Goal: Task Accomplishment & Management: Use online tool/utility

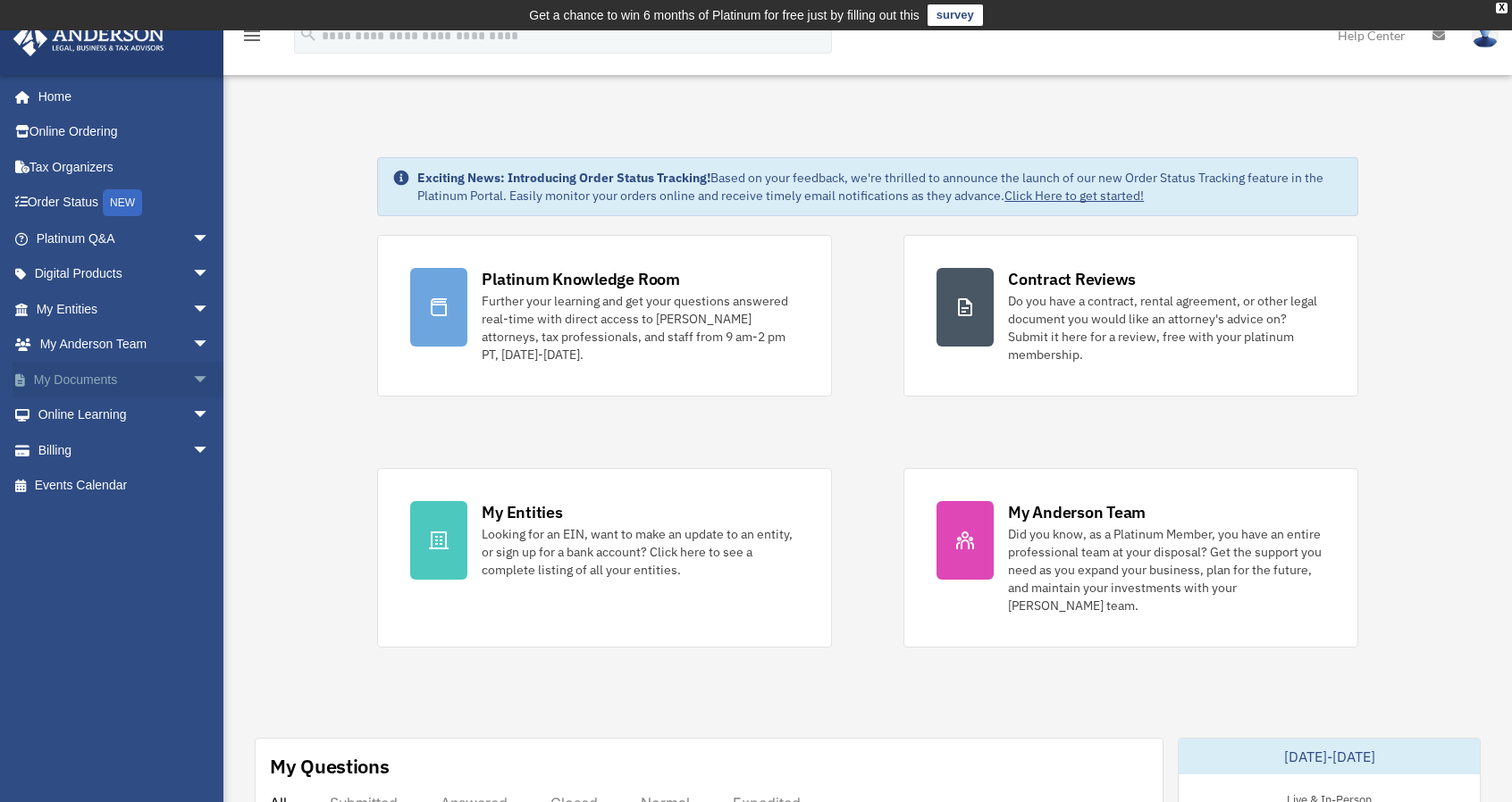
click at [91, 387] on link "My Documents arrow_drop_down" at bounding box center [124, 380] width 224 height 36
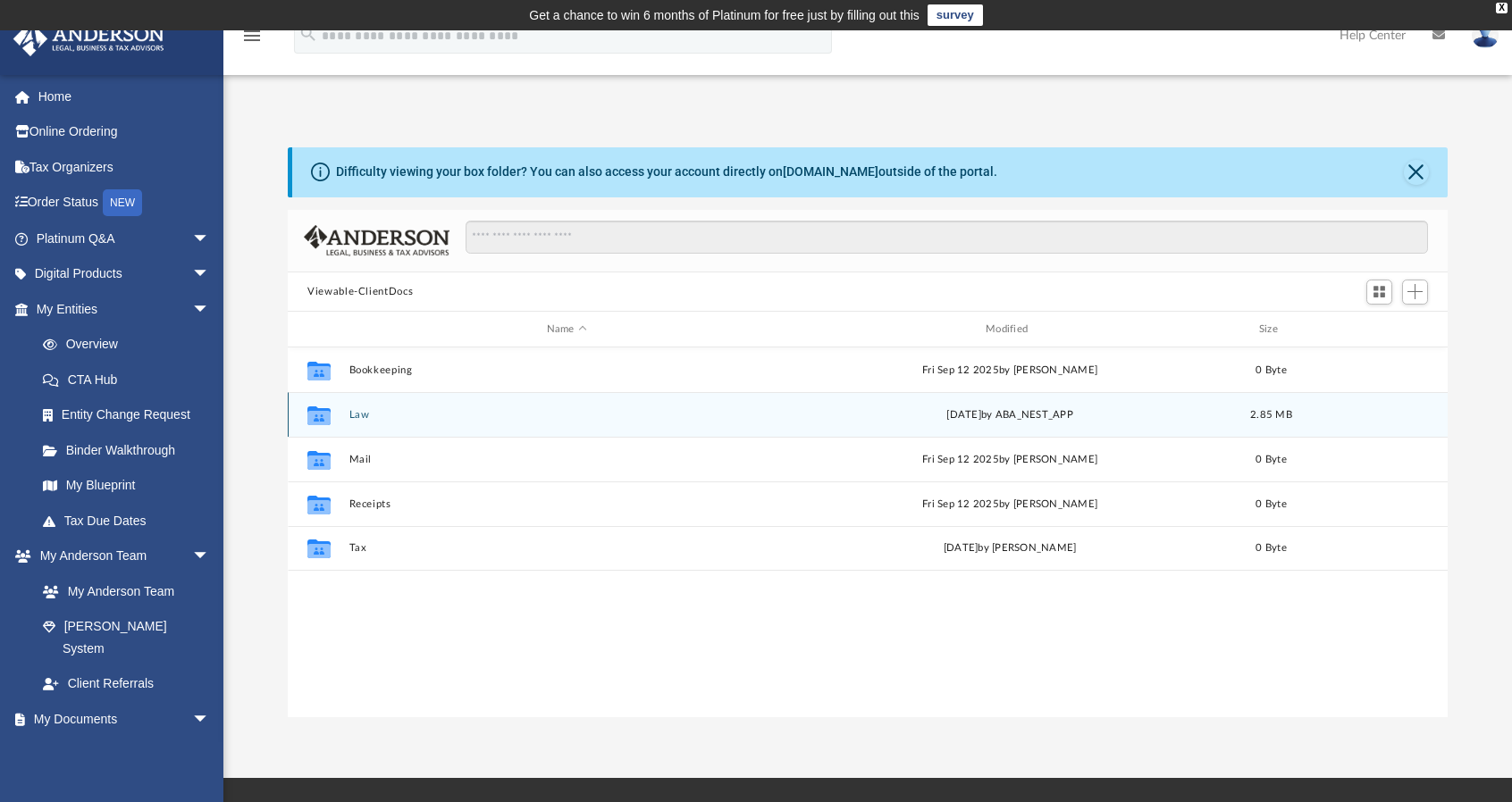
scroll to position [392, 1145]
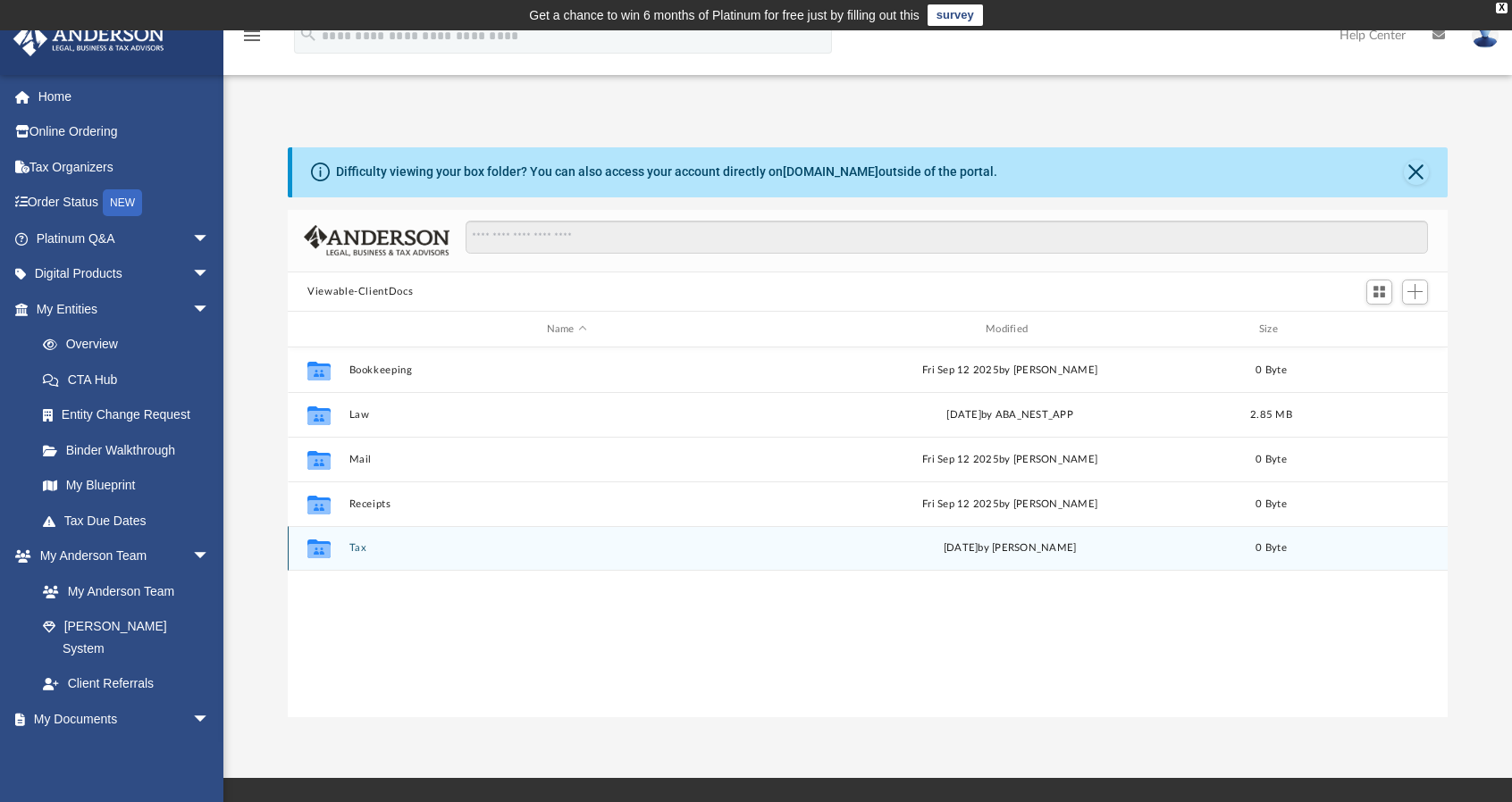
click at [379, 546] on button "Tax" at bounding box center [567, 549] width 435 height 11
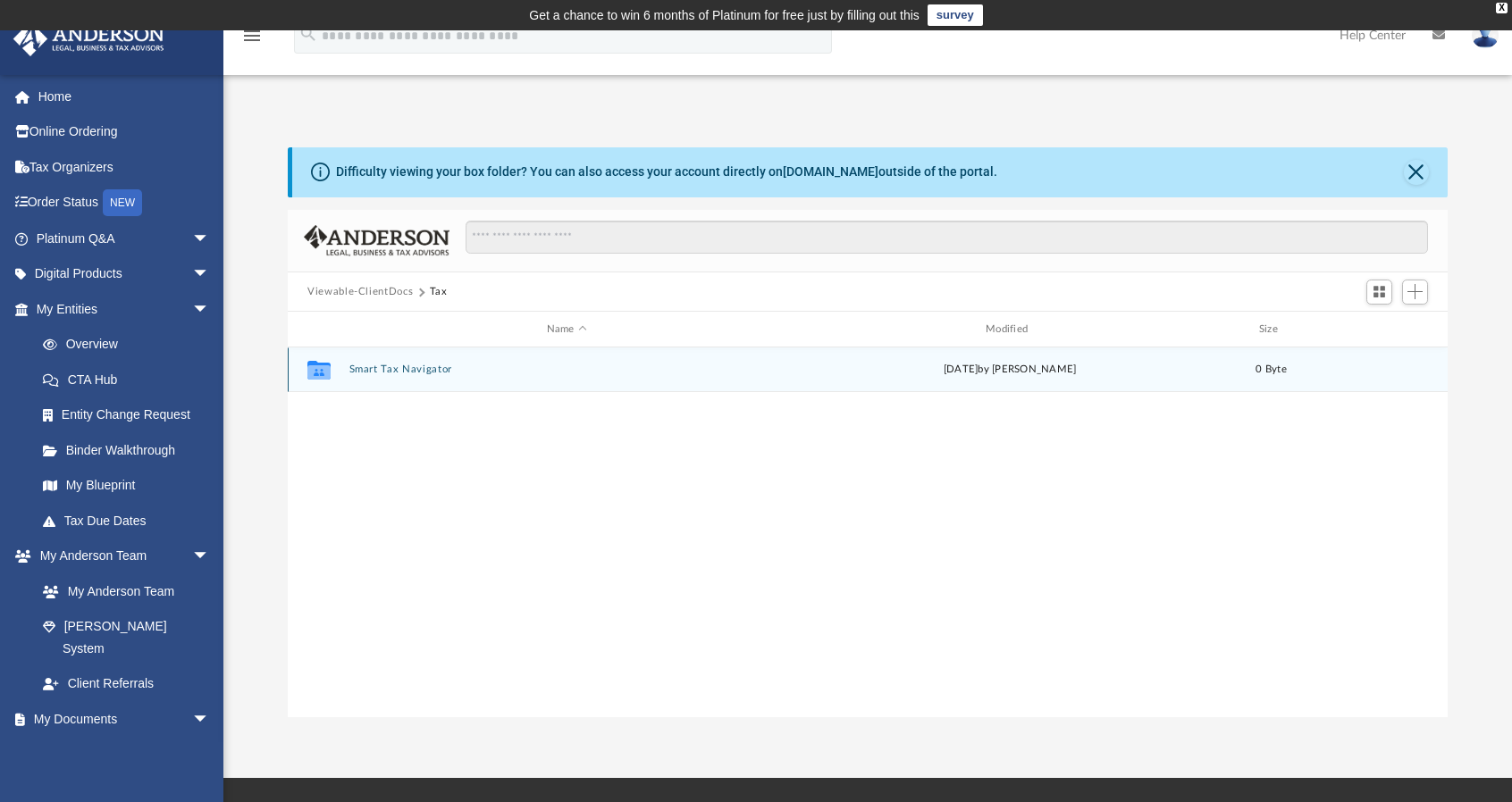
click at [441, 368] on button "Smart Tax Navigator" at bounding box center [567, 370] width 435 height 11
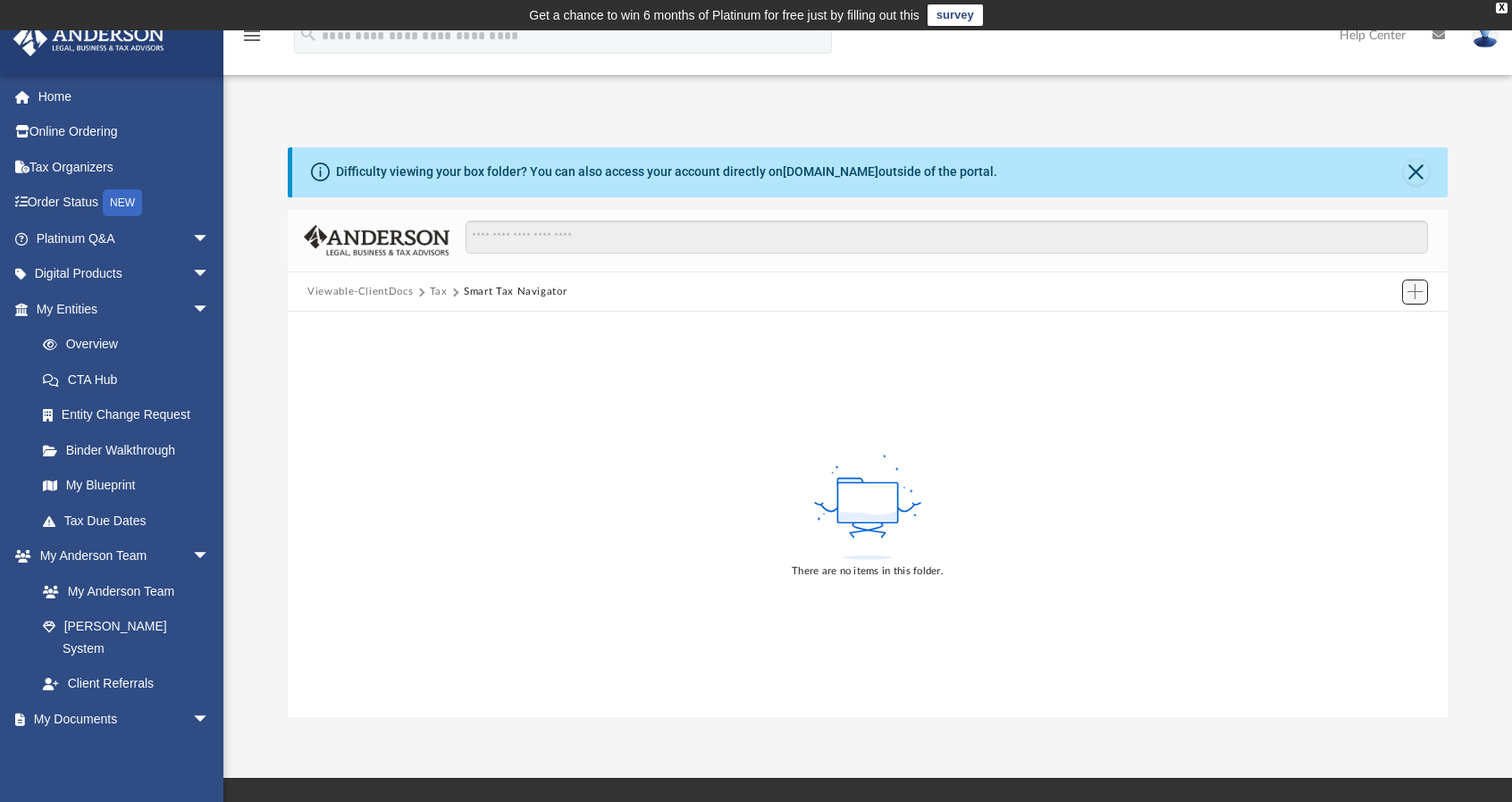
click at [1409, 292] on span "Add" at bounding box center [1414, 292] width 15 height 15
click at [1383, 325] on li "Upload" at bounding box center [1389, 327] width 57 height 19
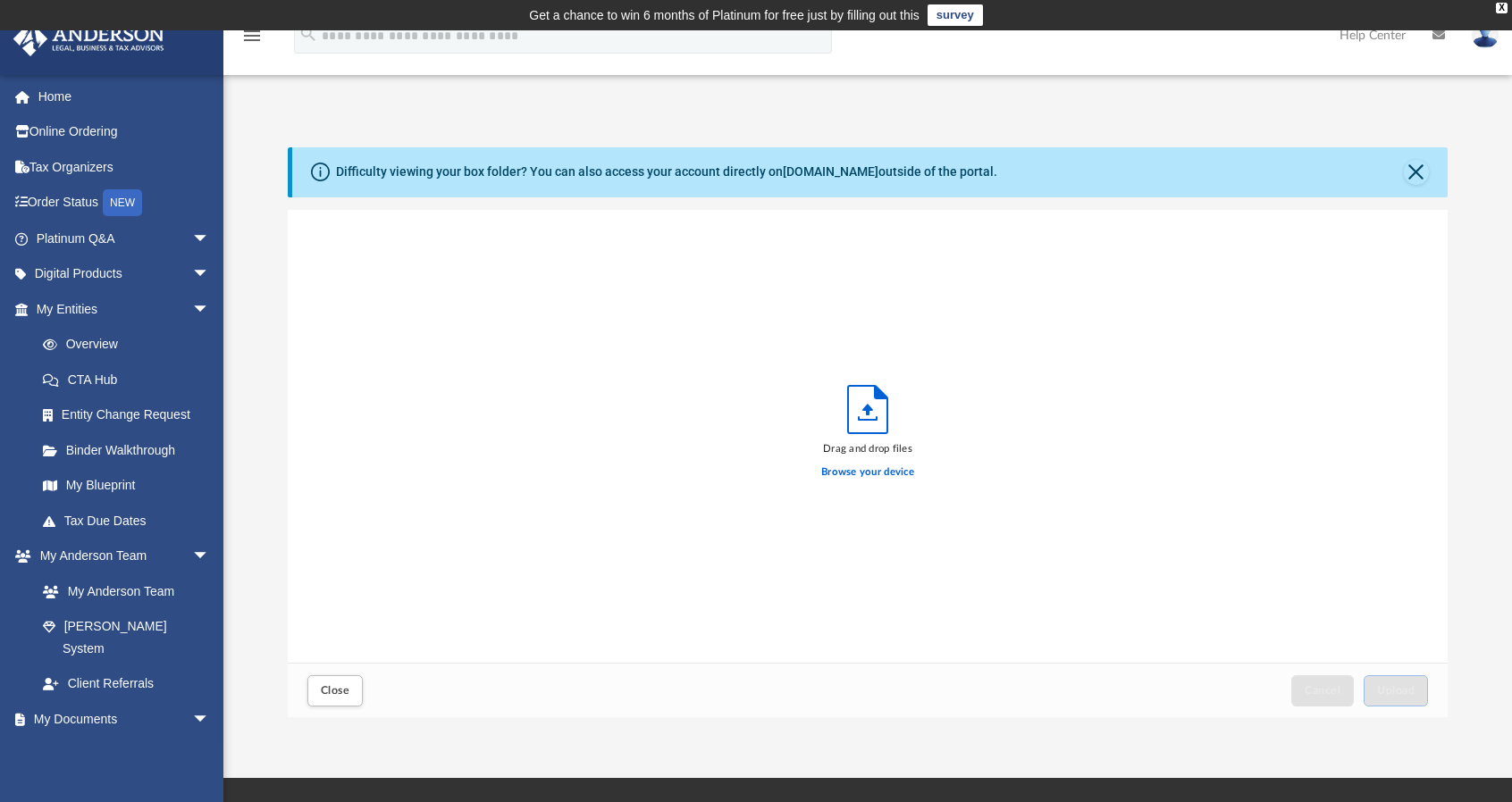
scroll to position [439, 1145]
click at [874, 476] on label "Browse your device" at bounding box center [867, 472] width 93 height 16
click at [0, 0] on input "Browse your device" at bounding box center [0, 0] width 0 height 0
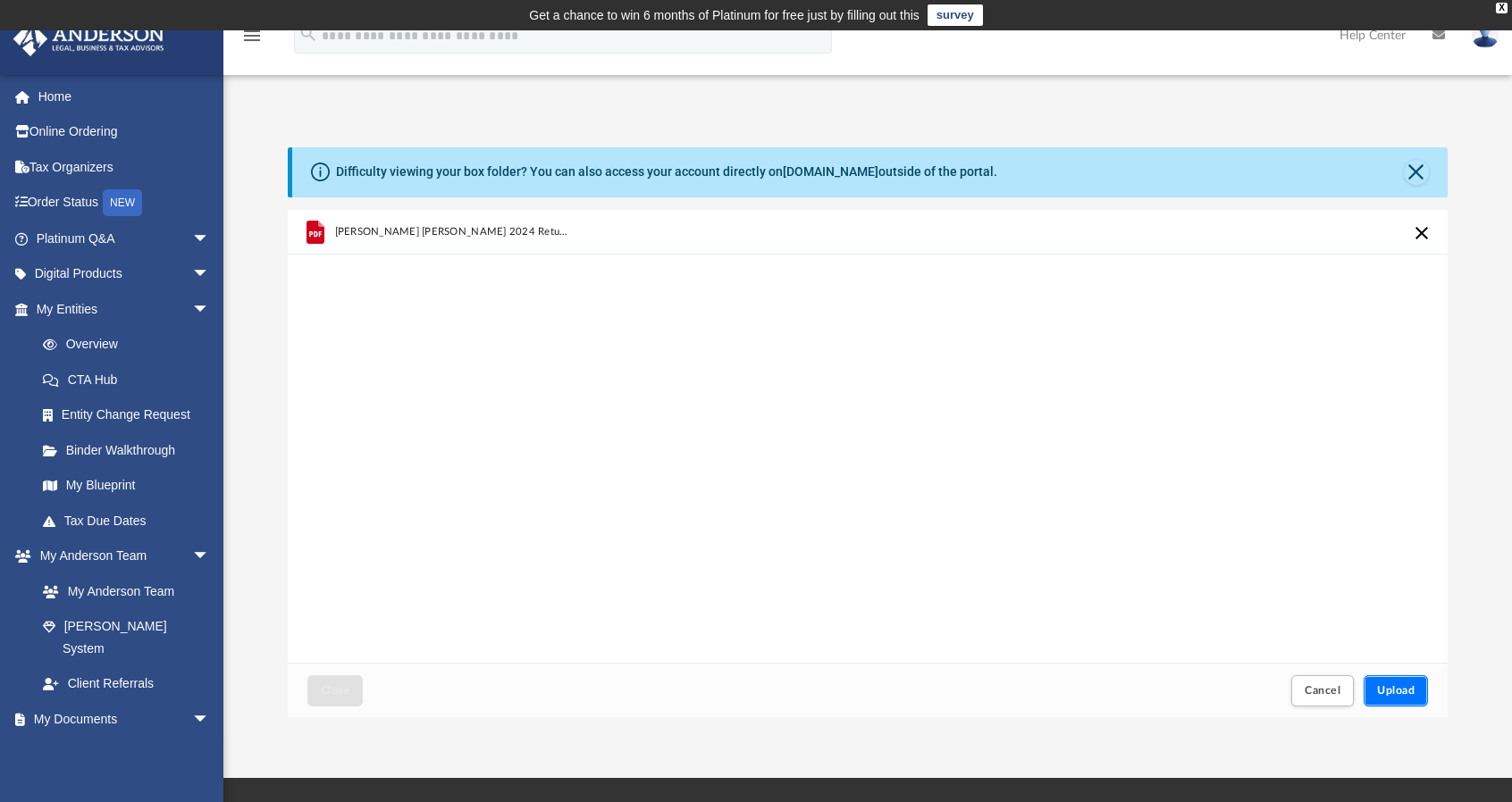
click at [1406, 686] on span "Upload" at bounding box center [1396, 689] width 38 height 10
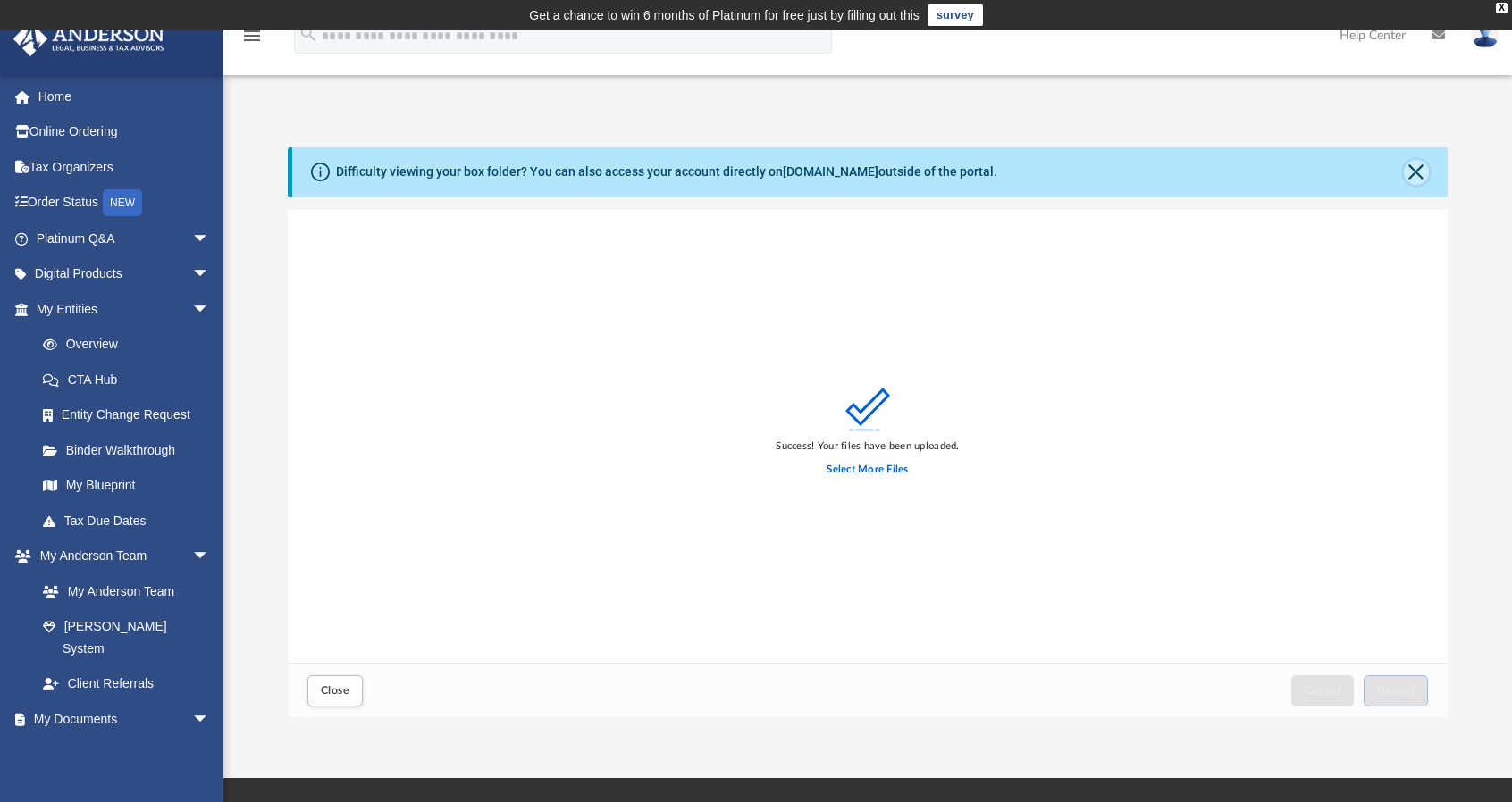
click at [1420, 174] on button "Close" at bounding box center [1415, 172] width 25 height 25
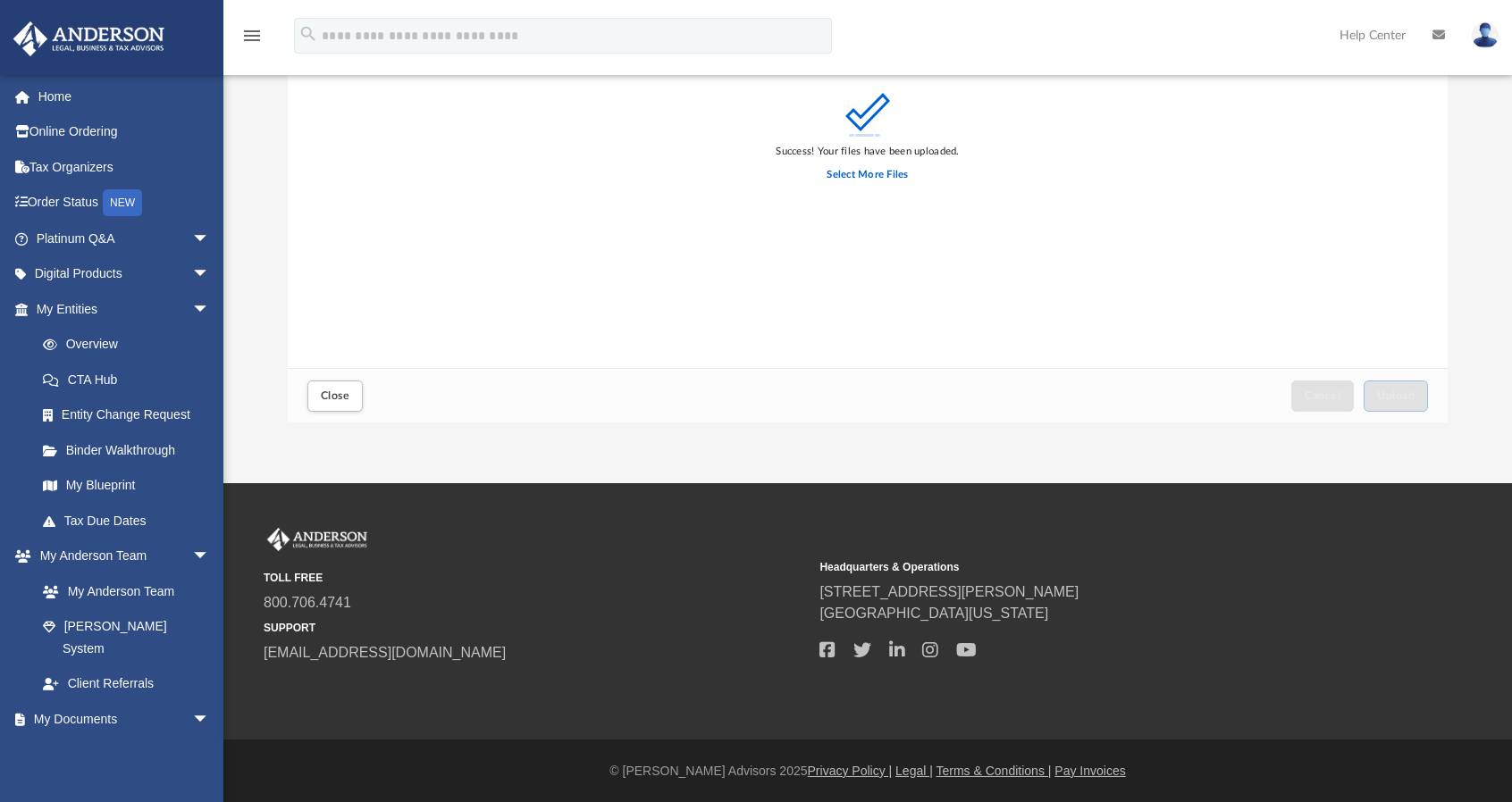
scroll to position [0, 0]
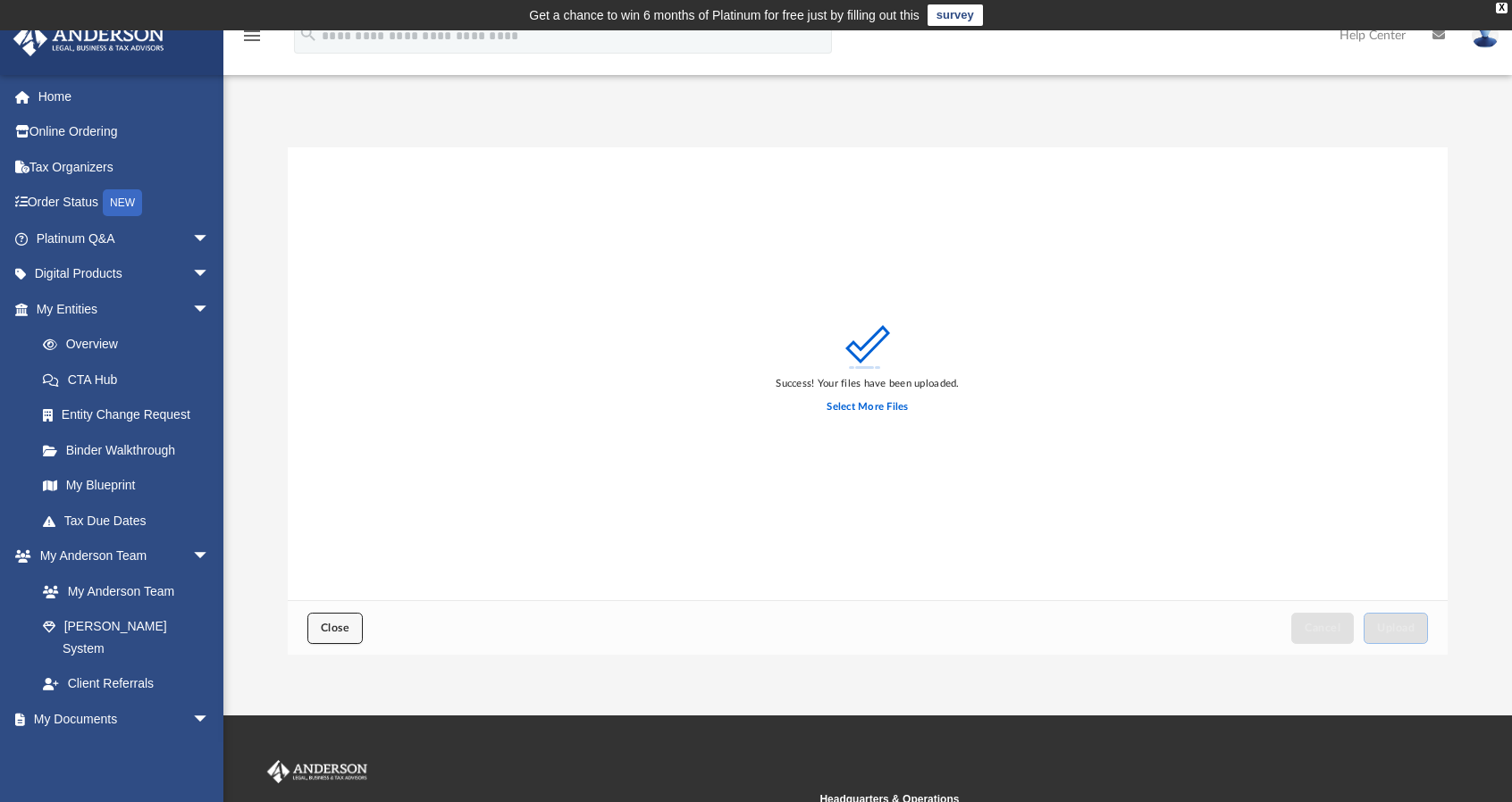
click at [336, 638] on button "Close" at bounding box center [334, 628] width 55 height 31
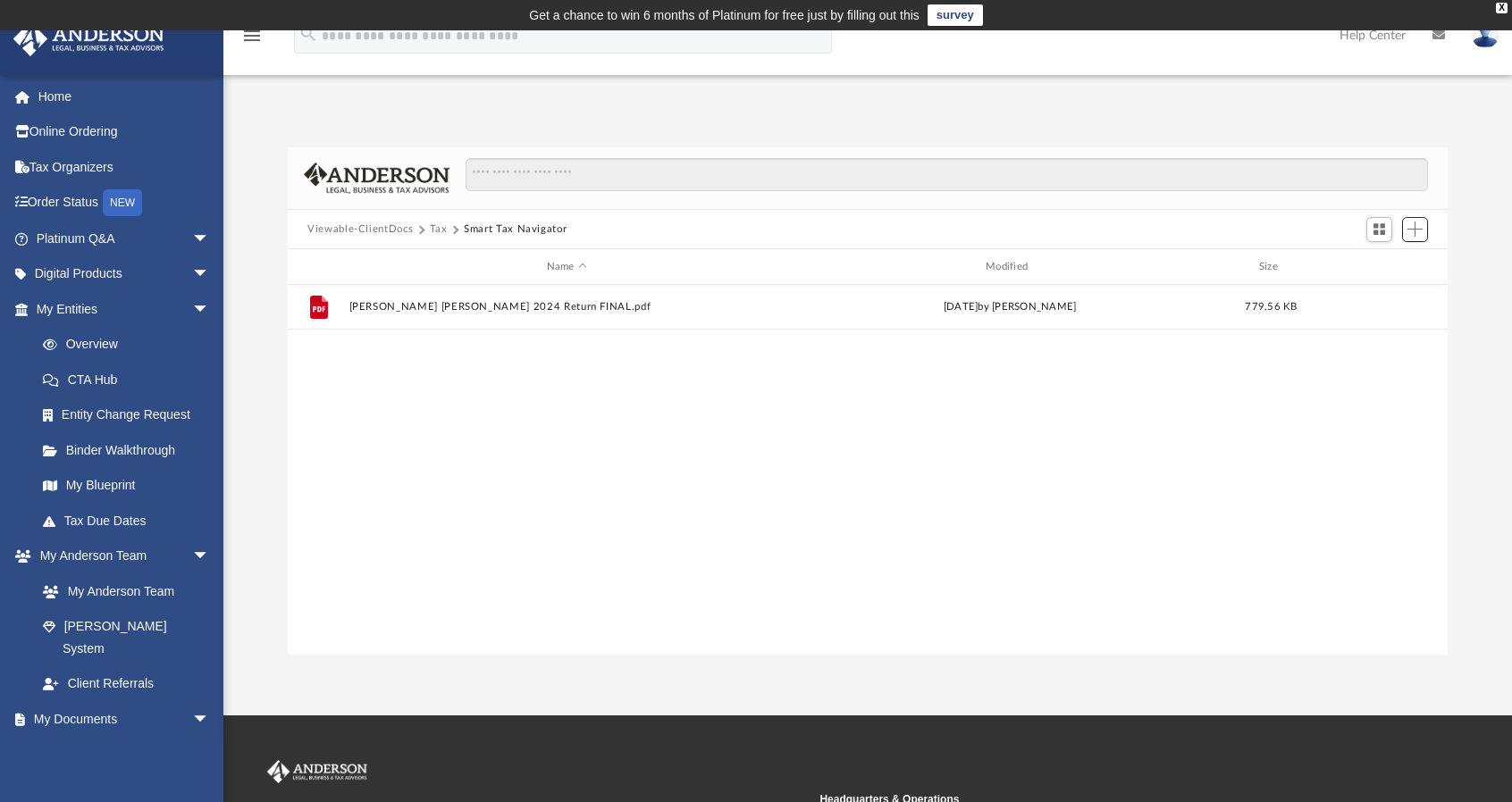
scroll to position [392, 1145]
